Goal: Information Seeking & Learning: Learn about a topic

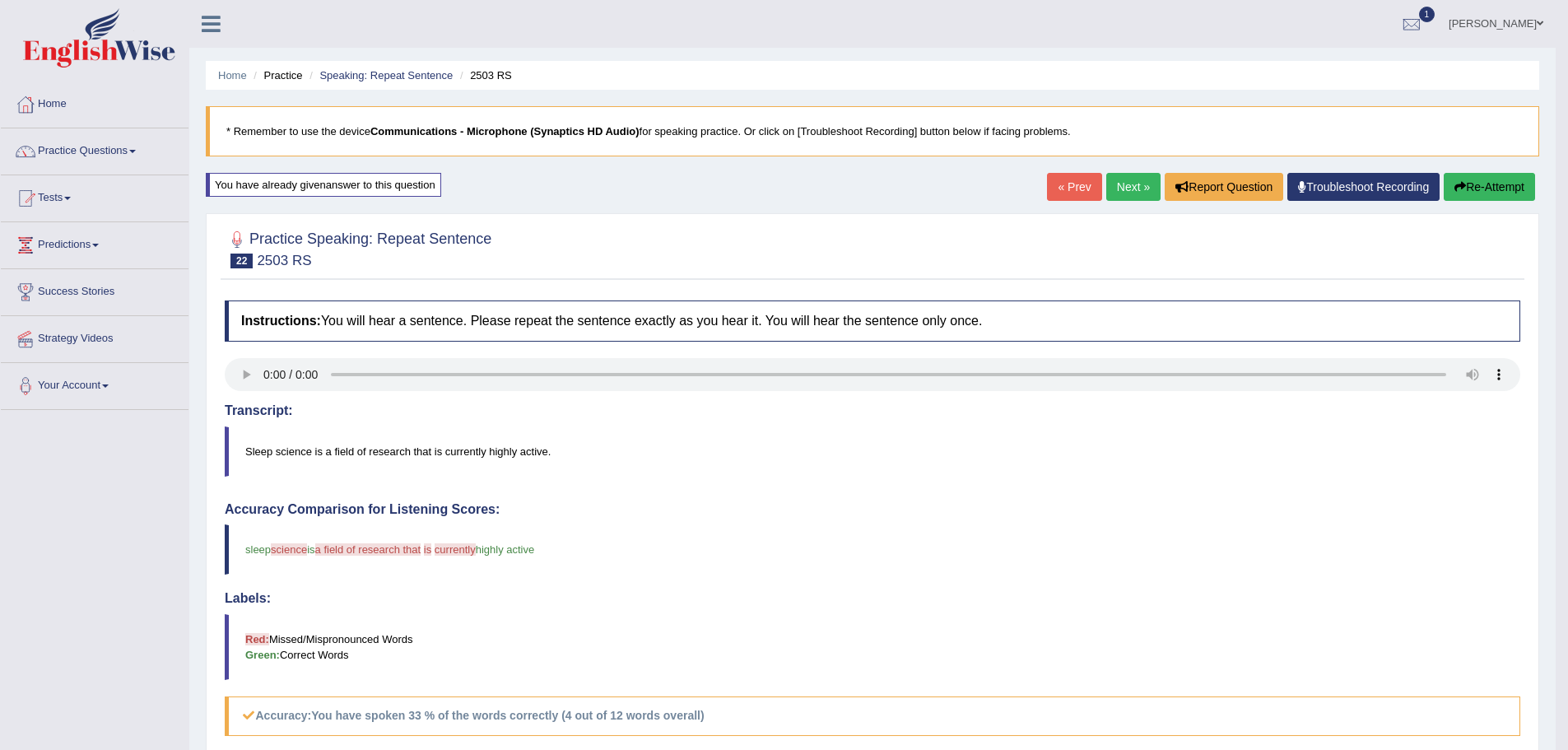
click at [1011, 549] on blockquote "sleep science sign is a field of research that the is filter currently to highl…" at bounding box center [872, 549] width 1295 height 50
click at [1107, 181] on link "Next »" at bounding box center [1134, 187] width 55 height 28
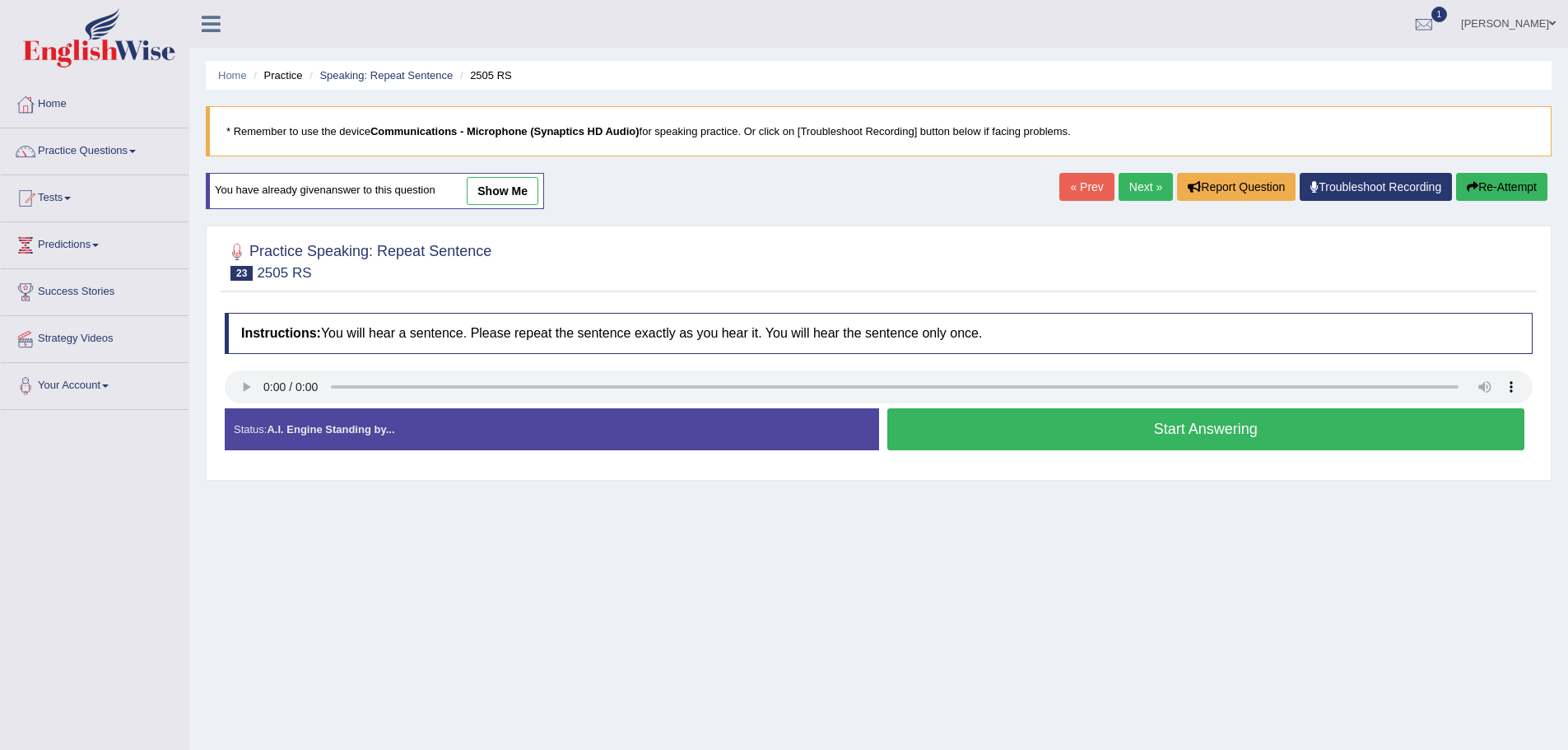
click at [1099, 437] on button "Start Answering" at bounding box center [1206, 429] width 638 height 42
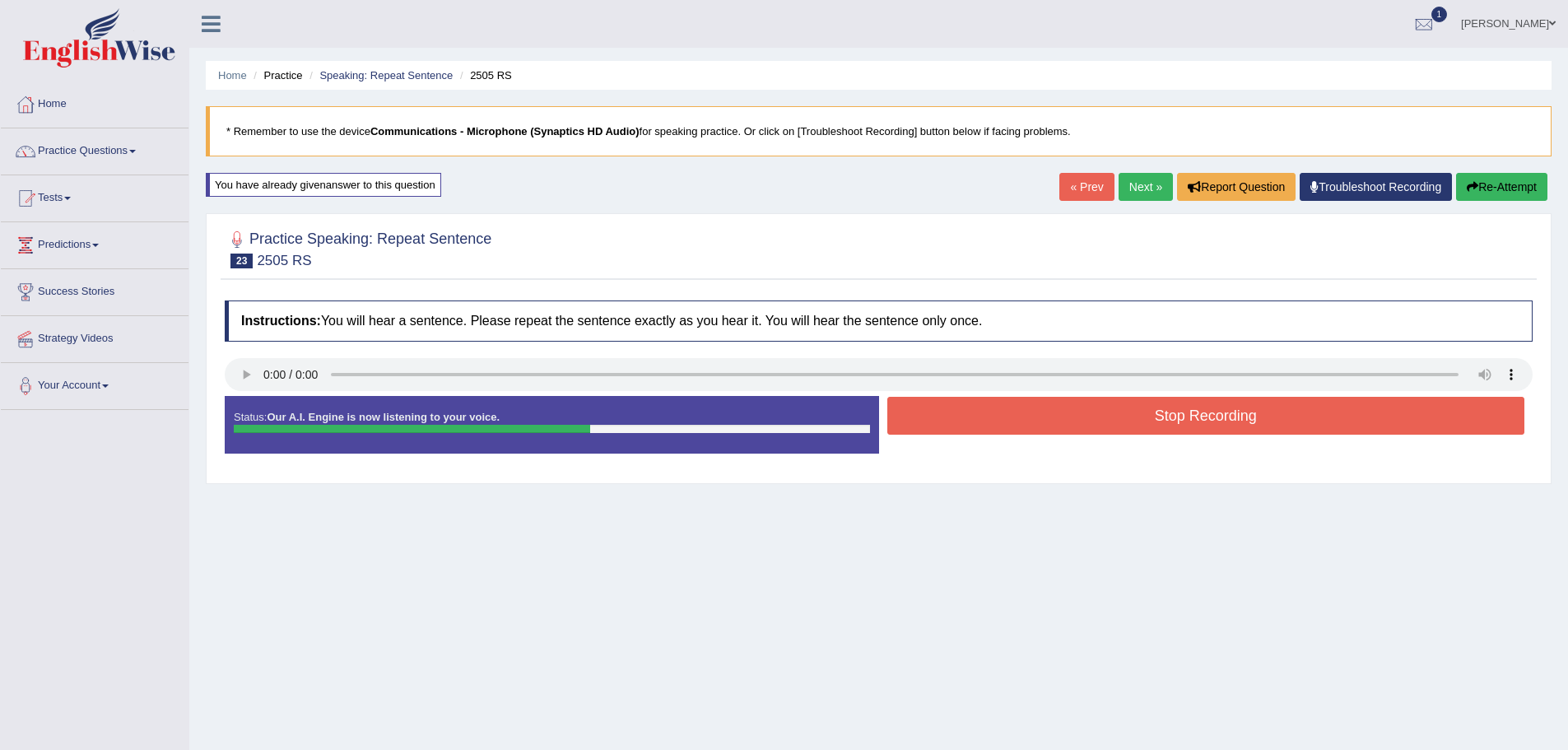
click at [1117, 426] on button "Stop Recording" at bounding box center [1206, 416] width 638 height 38
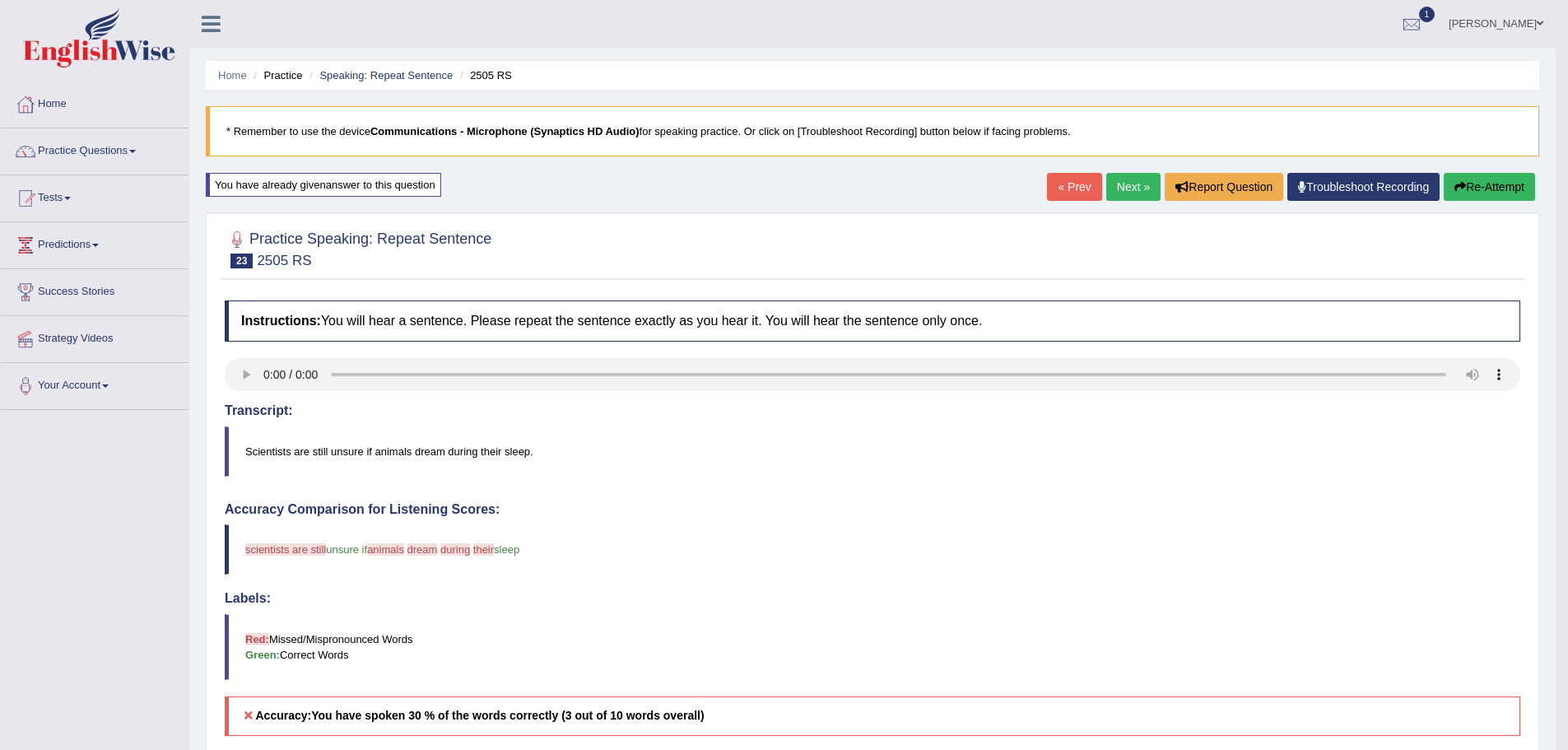
click at [1444, 180] on button "Re-Attempt" at bounding box center [1490, 187] width 91 height 28
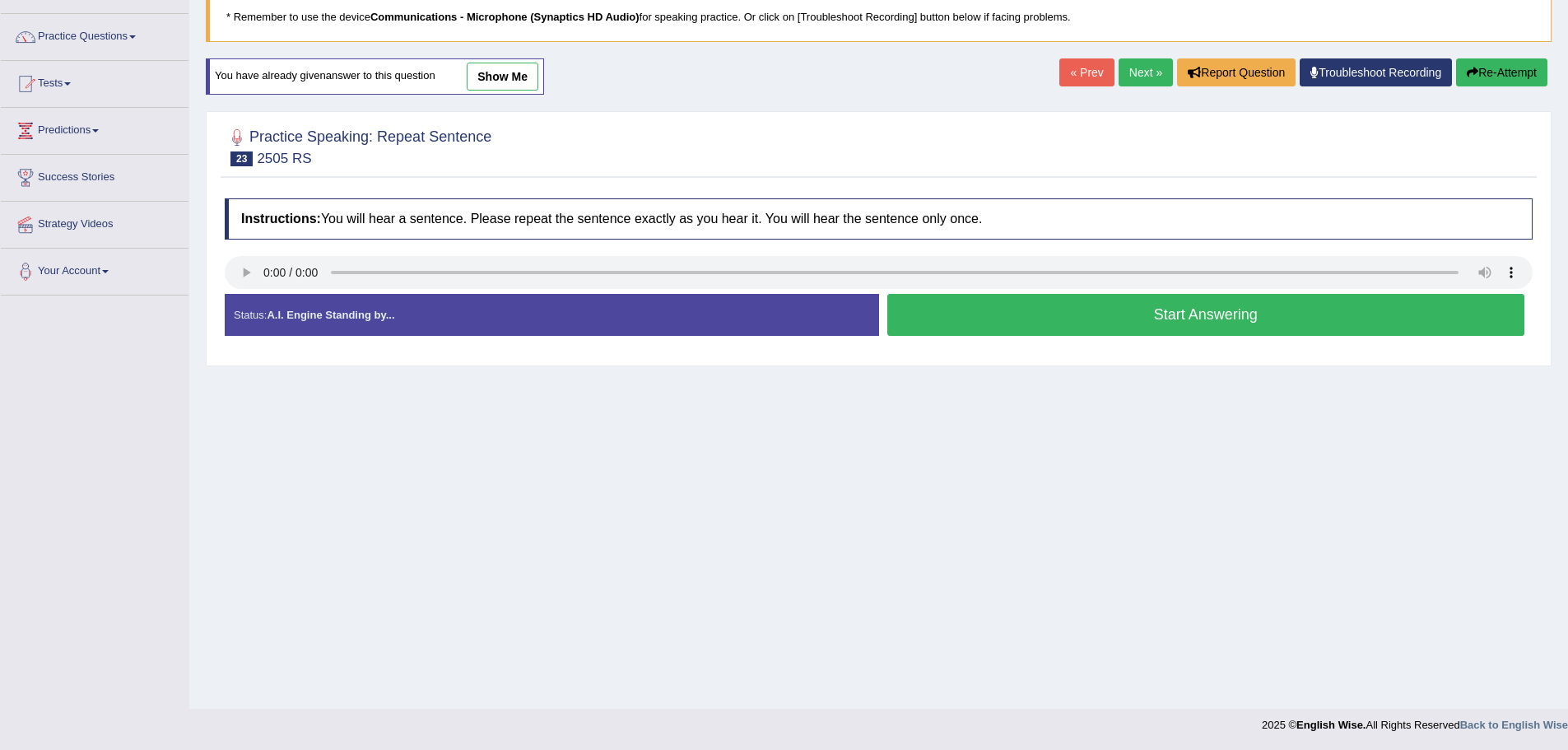
click at [1120, 319] on button "Start Answering" at bounding box center [1206, 314] width 638 height 42
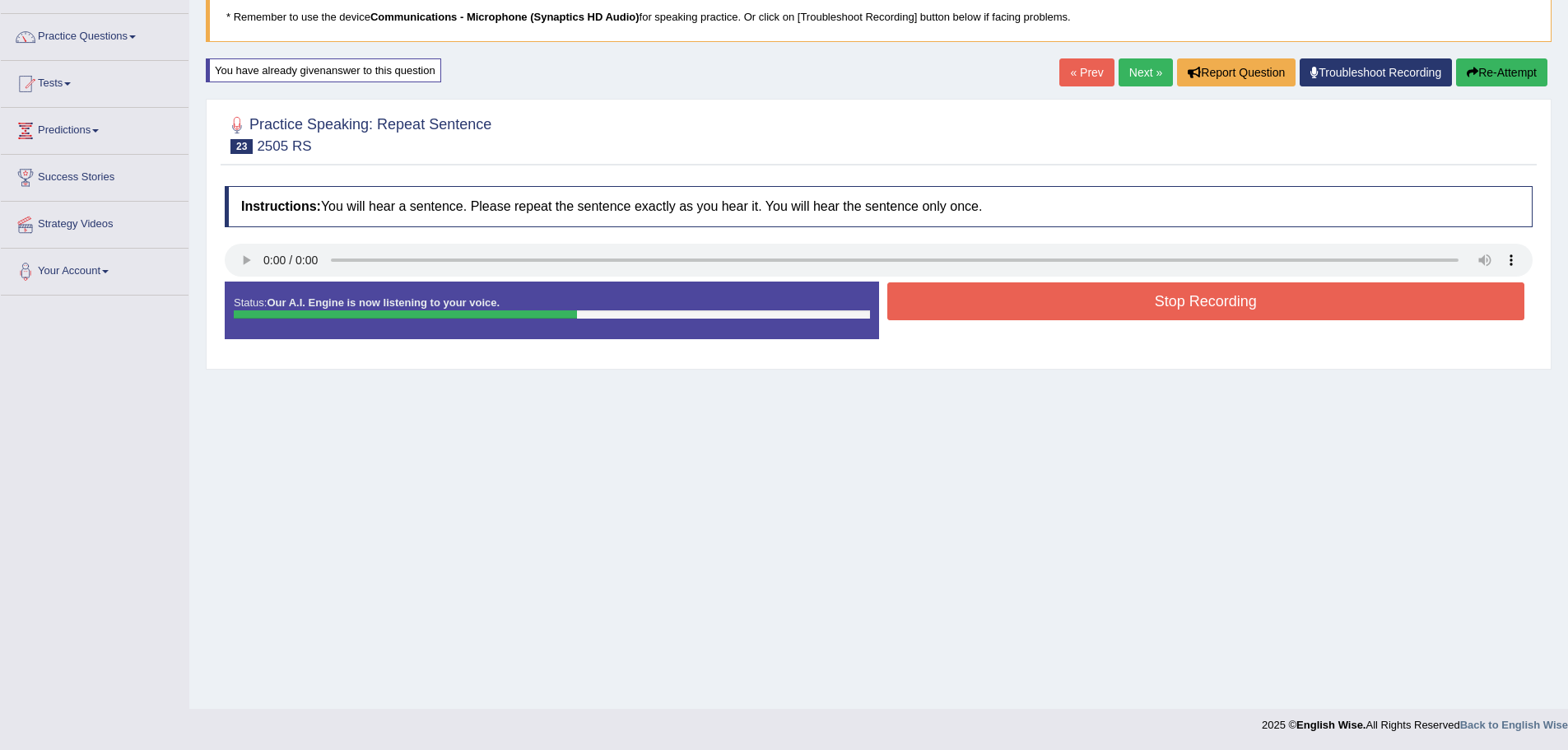
click at [1125, 301] on button "Stop Recording" at bounding box center [1206, 302] width 638 height 38
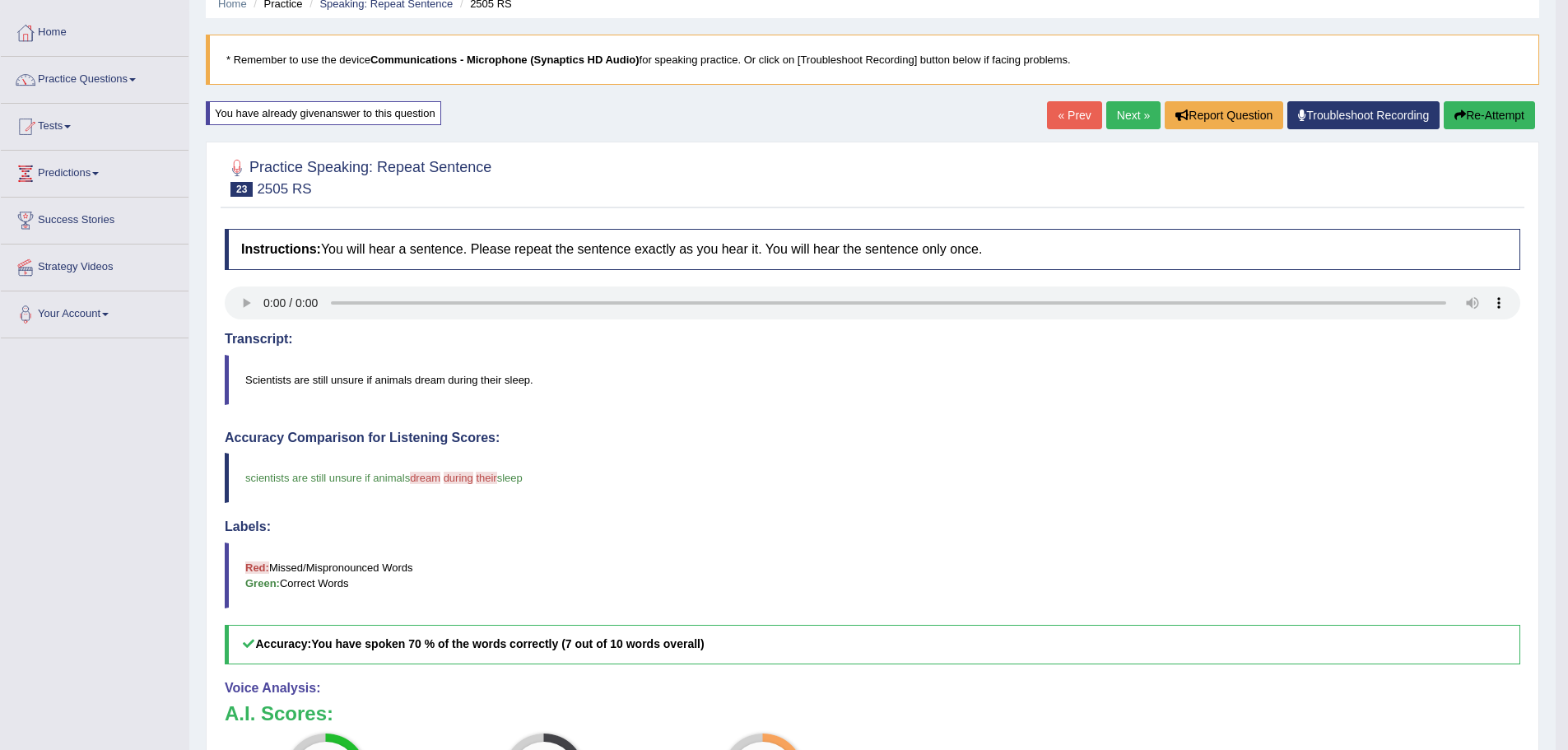
scroll to position [42, 0]
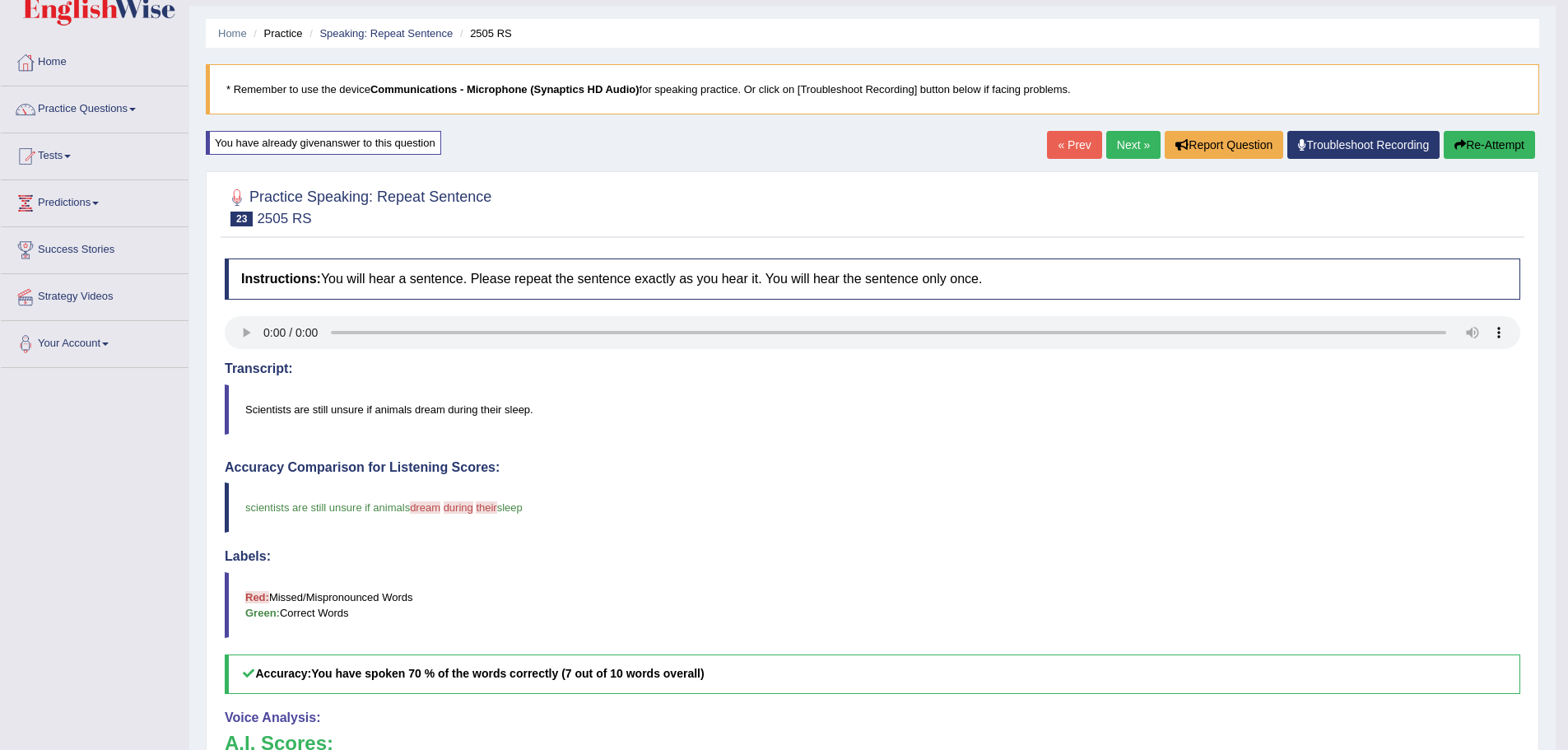
click at [1107, 145] on link "Next »" at bounding box center [1134, 145] width 55 height 28
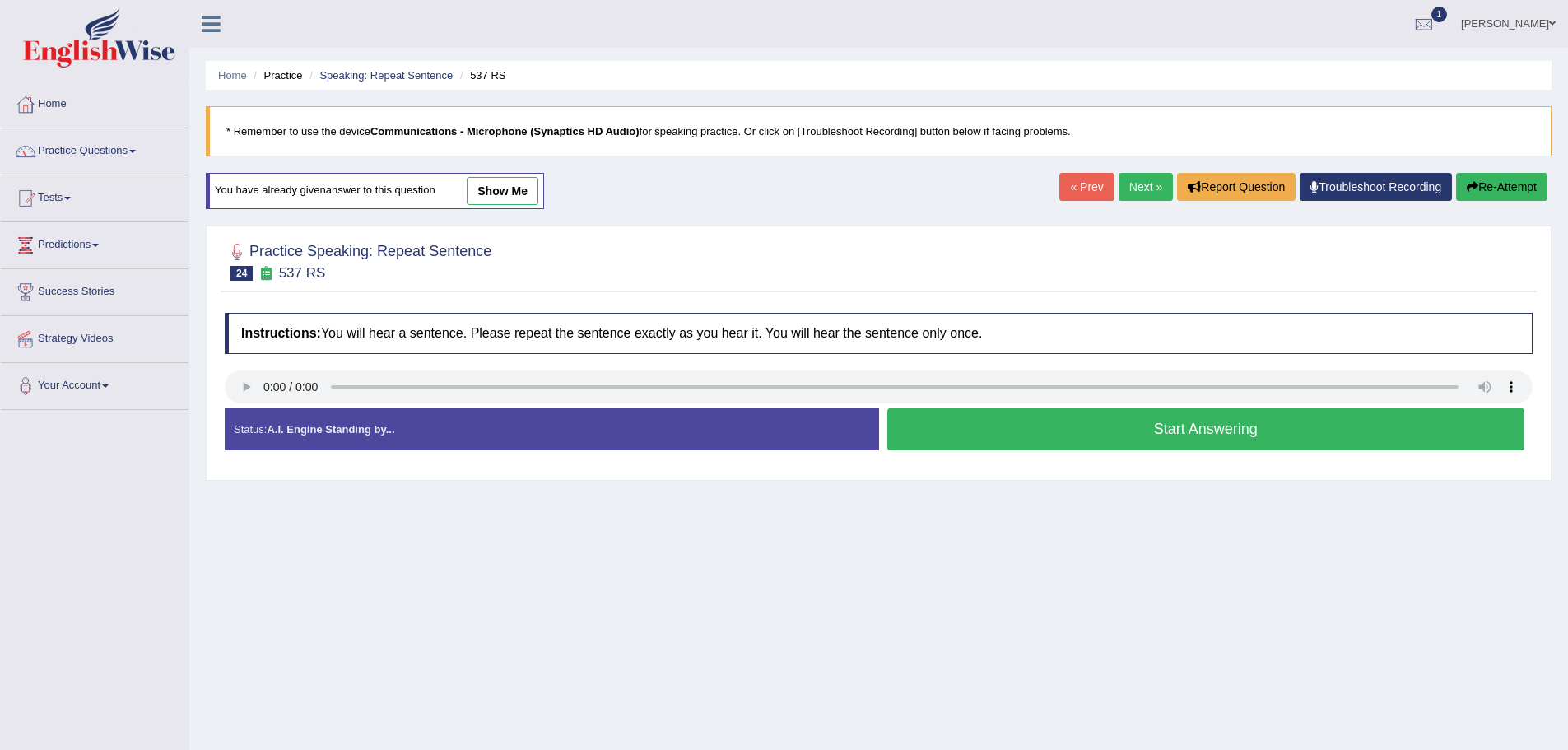
click at [1160, 435] on button "Start Answering" at bounding box center [1206, 429] width 638 height 42
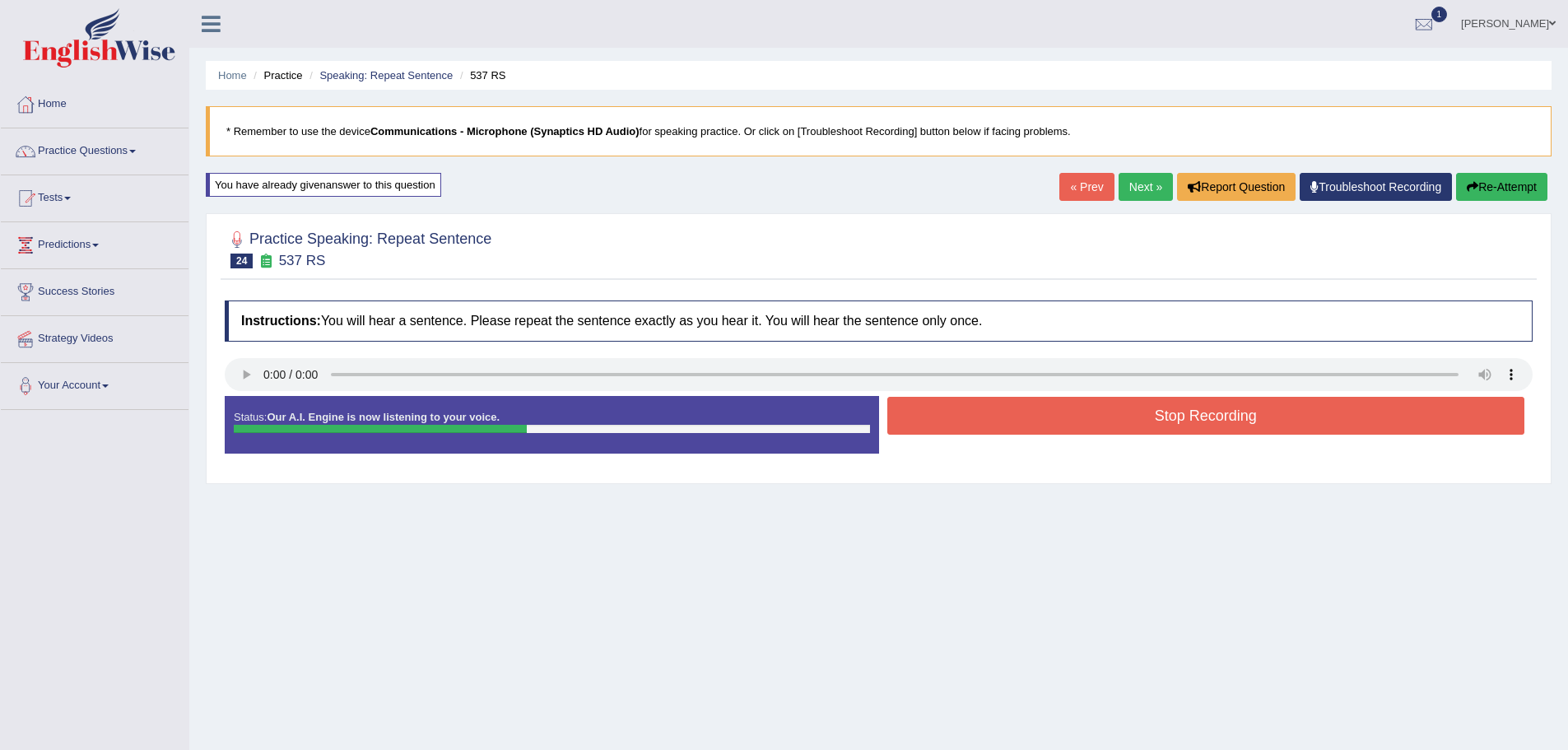
click at [1164, 416] on button "Stop Recording" at bounding box center [1206, 416] width 638 height 38
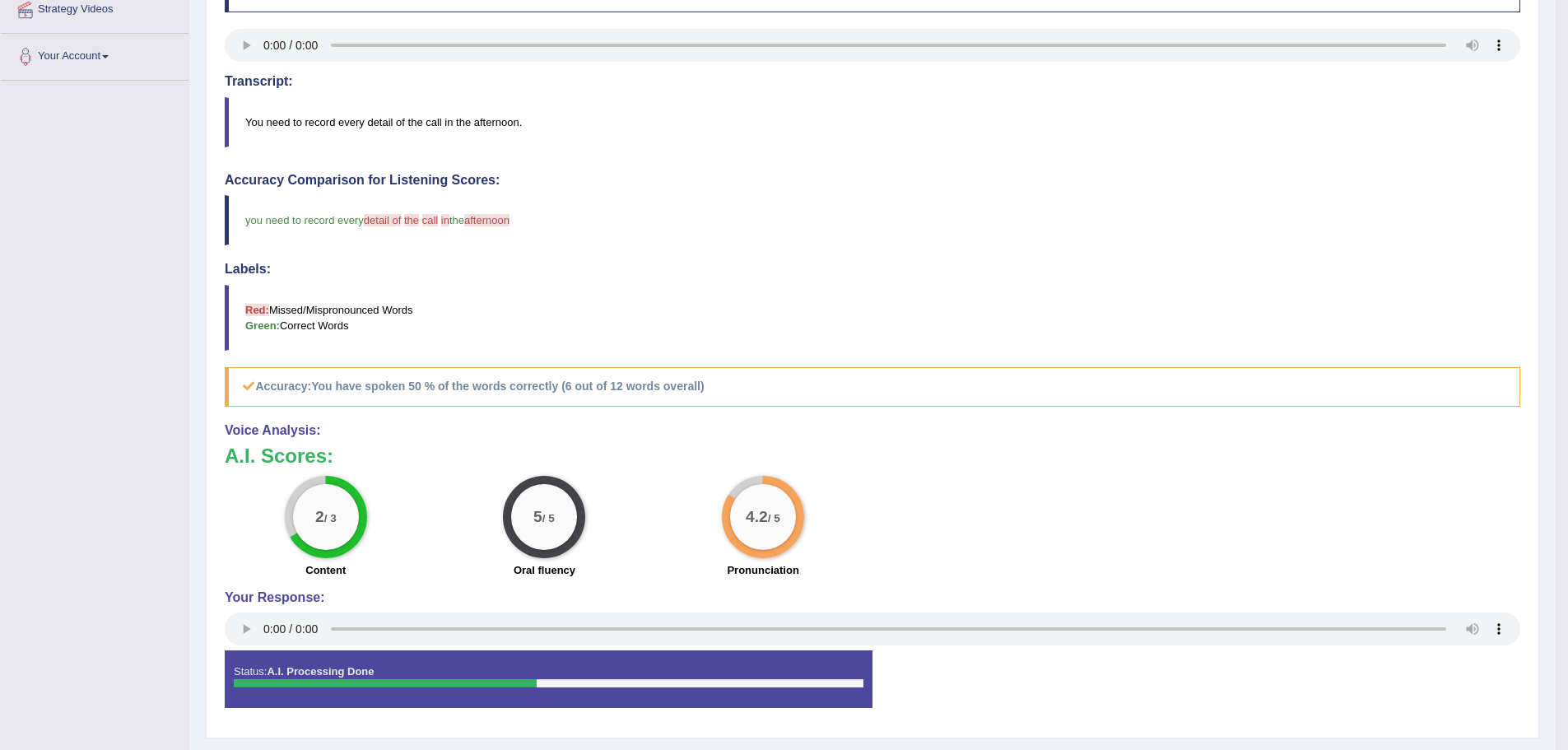
scroll to position [82, 0]
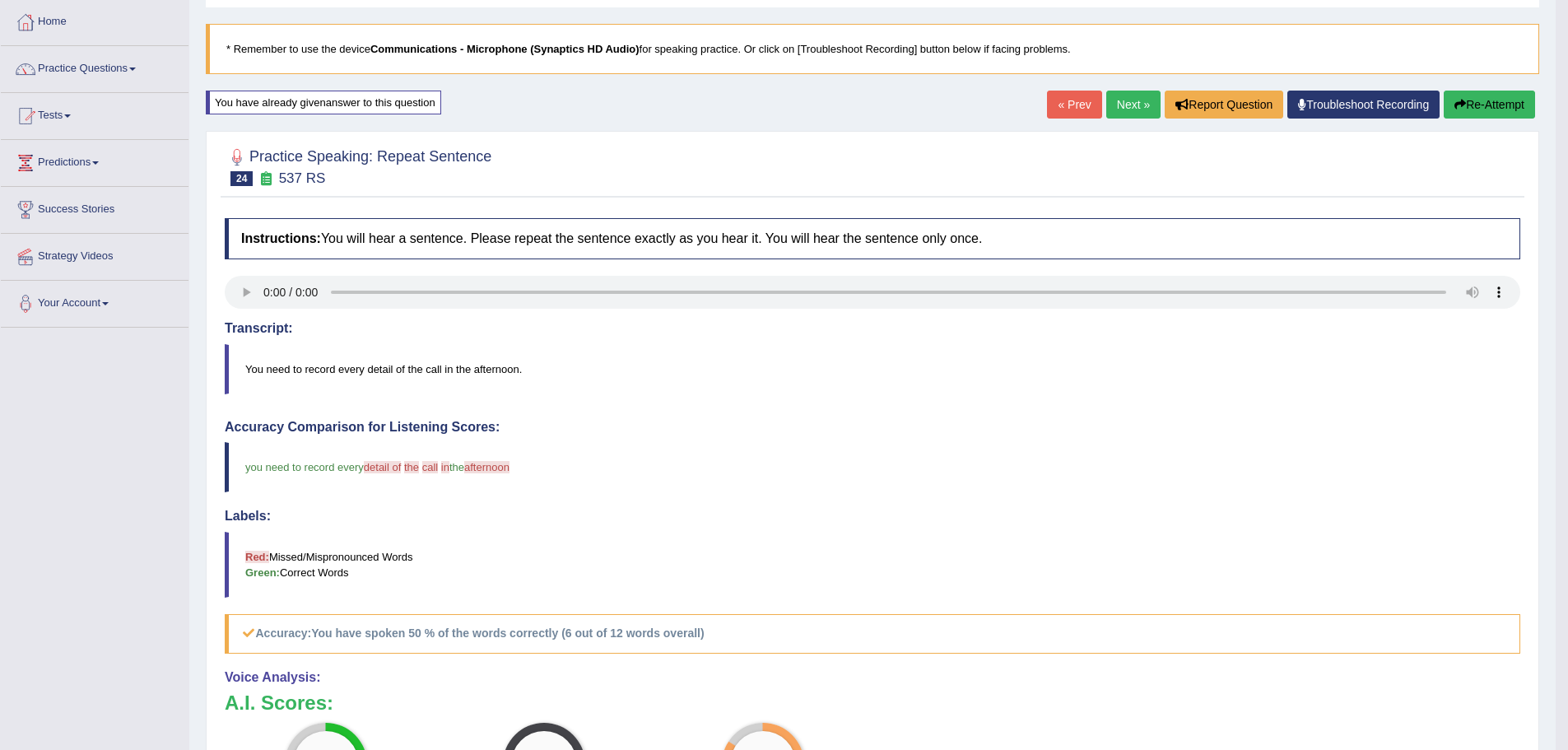
click at [1107, 107] on link "Next »" at bounding box center [1134, 104] width 55 height 28
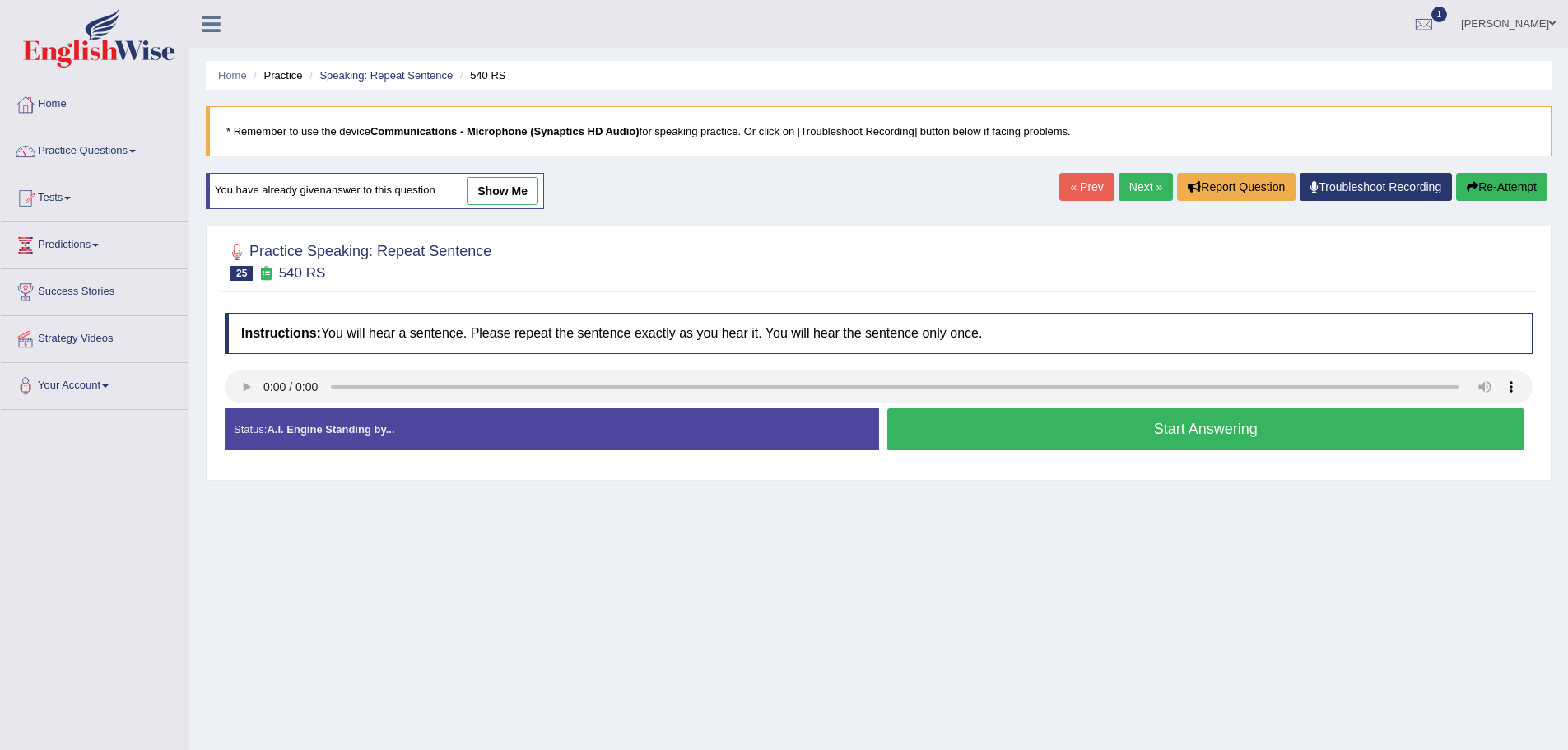
click at [1115, 439] on button "Start Answering" at bounding box center [1206, 429] width 638 height 42
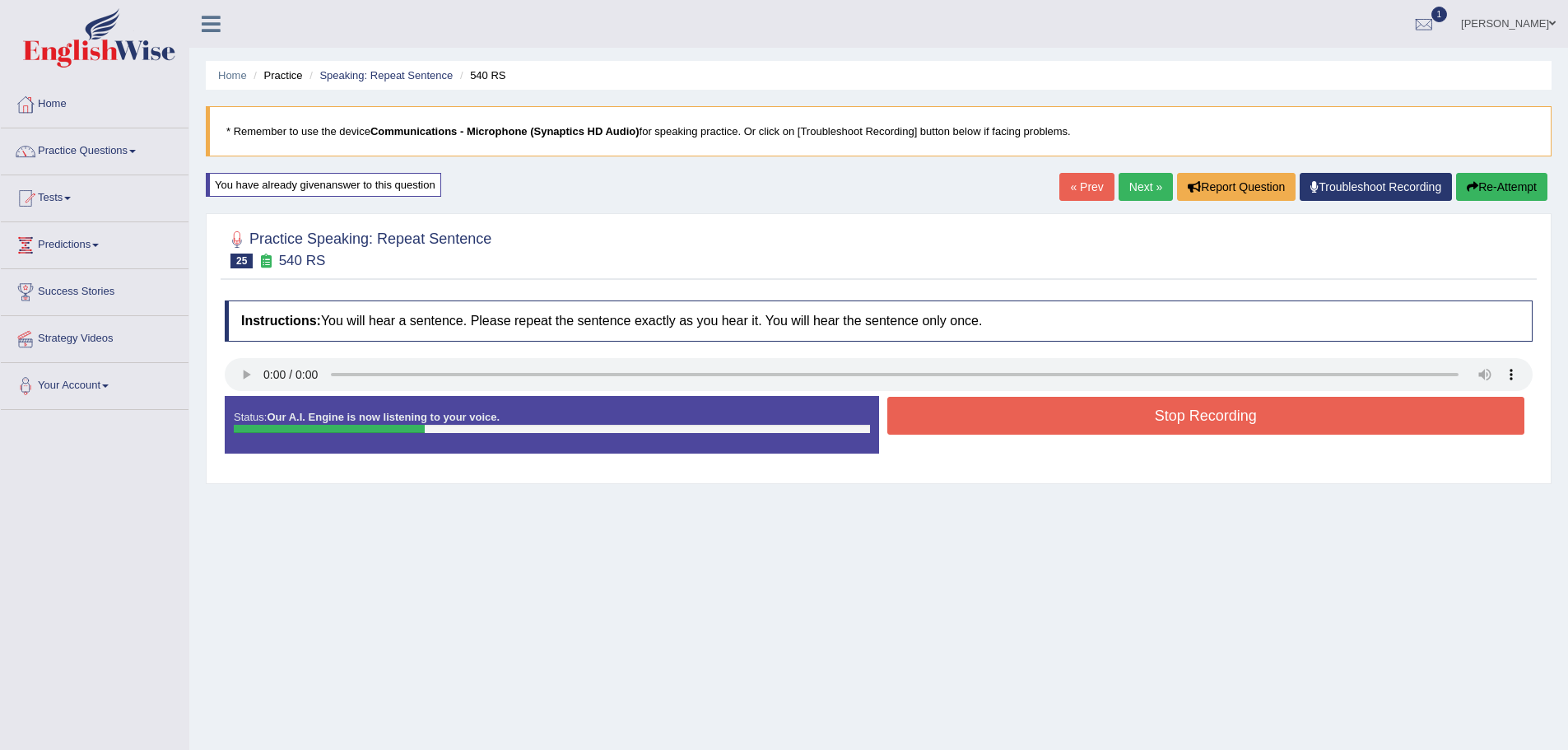
click at [1115, 416] on button "Stop Recording" at bounding box center [1206, 416] width 638 height 38
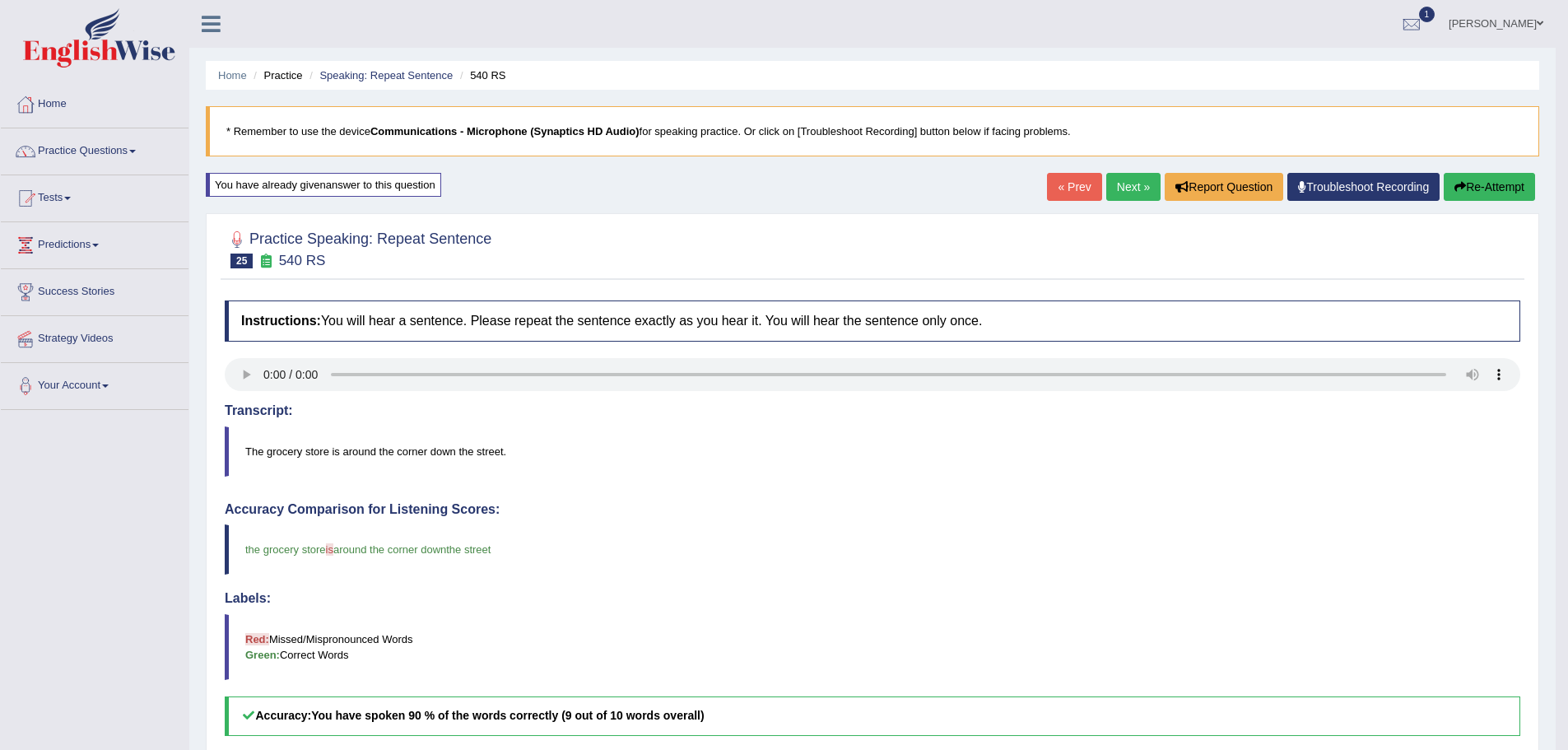
scroll to position [371, 0]
